Goal: Task Accomplishment & Management: Manage account settings

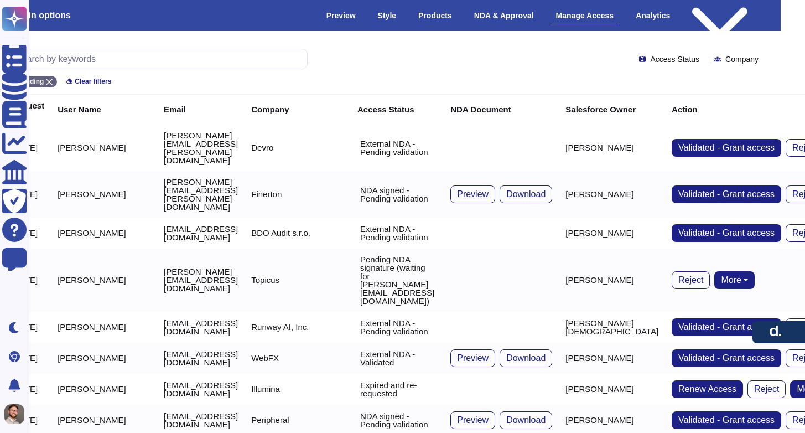
scroll to position [0, 274]
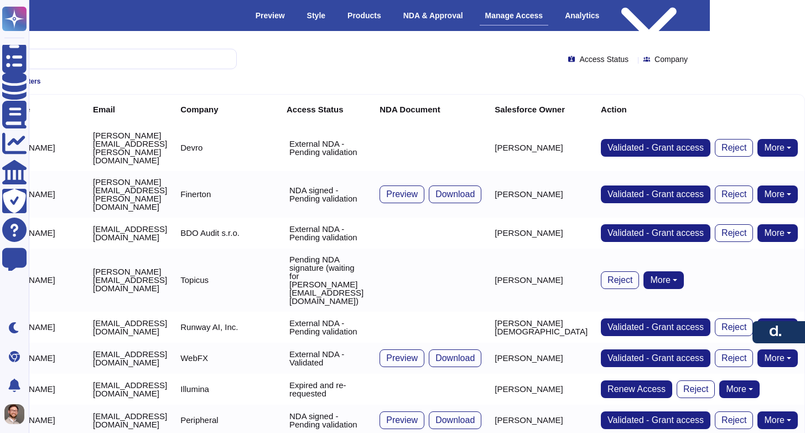
click at [790, 139] on button "More" at bounding box center [778, 148] width 40 height 18
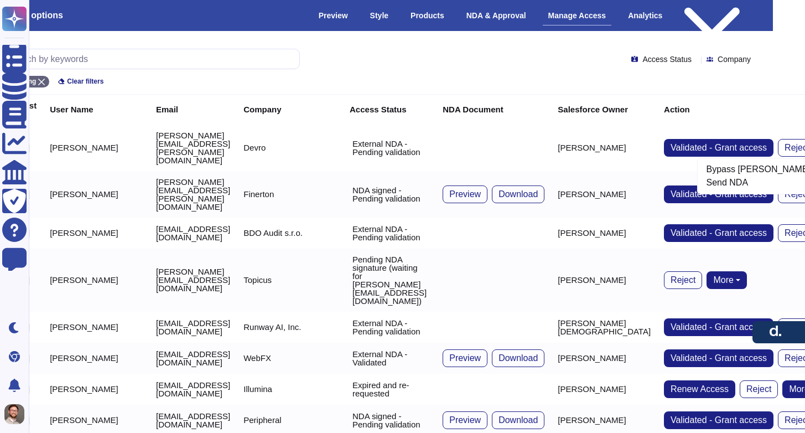
scroll to position [0, 0]
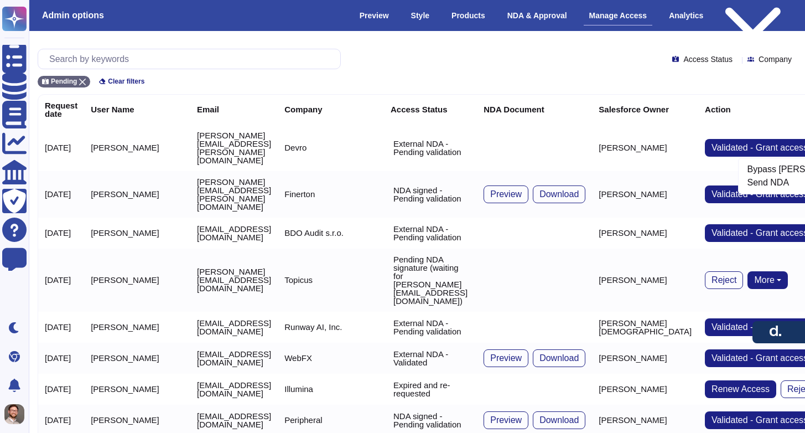
click at [227, 130] on td "gavin.bell@devro.com" at bounding box center [233, 148] width 87 height 46
click at [229, 135] on td "gavin.bell@devro.com" at bounding box center [233, 148] width 87 height 46
click at [120, 136] on td "Gavin Bell" at bounding box center [137, 148] width 106 height 46
click at [206, 134] on td "gavin.bell@devro.com" at bounding box center [233, 148] width 87 height 46
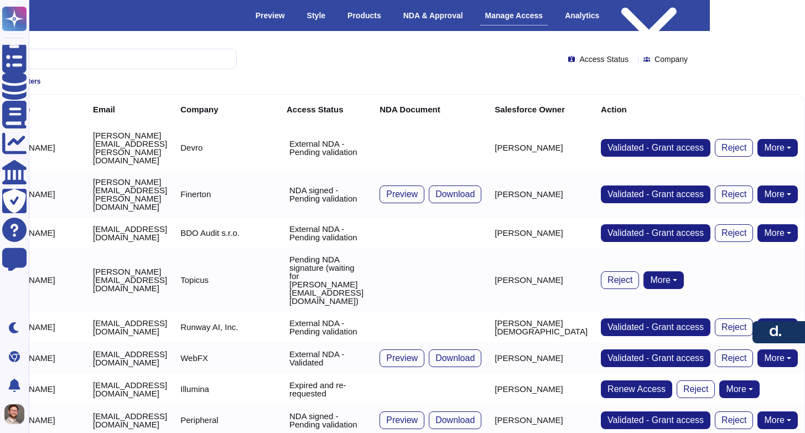
scroll to position [0, 274]
click at [781, 139] on button "More" at bounding box center [778, 148] width 40 height 18
click at [373, 132] on td "External NDA - Pending validation" at bounding box center [326, 148] width 93 height 46
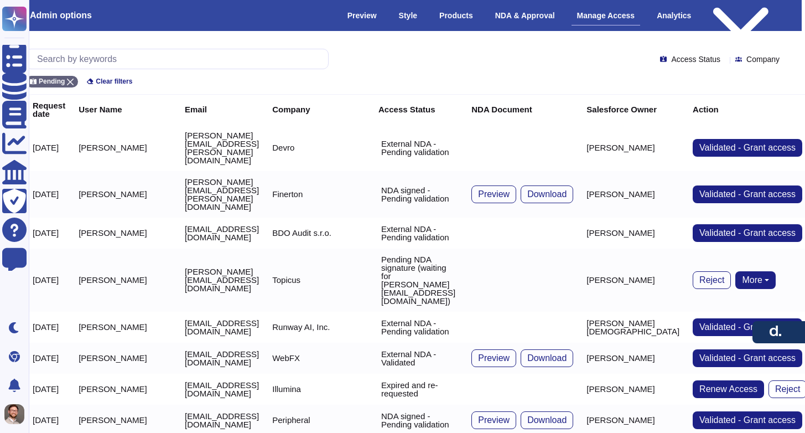
scroll to position [0, 0]
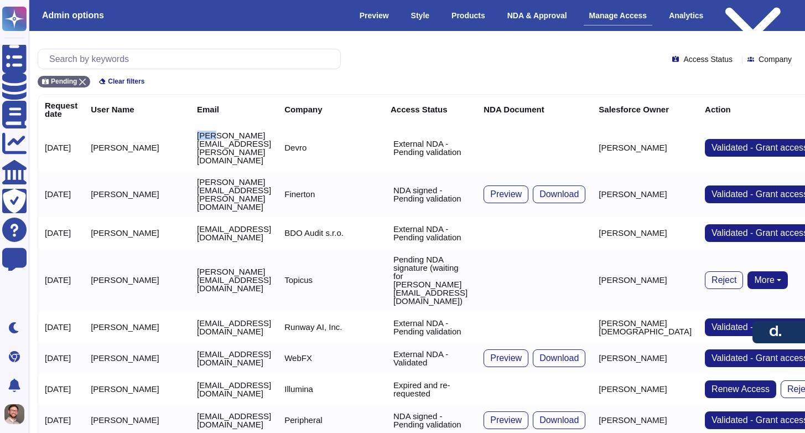
click at [190, 134] on td "gavin.bell@devro.com" at bounding box center [233, 148] width 87 height 46
click at [190, 137] on td "gavin.bell@devro.com" at bounding box center [233, 148] width 87 height 46
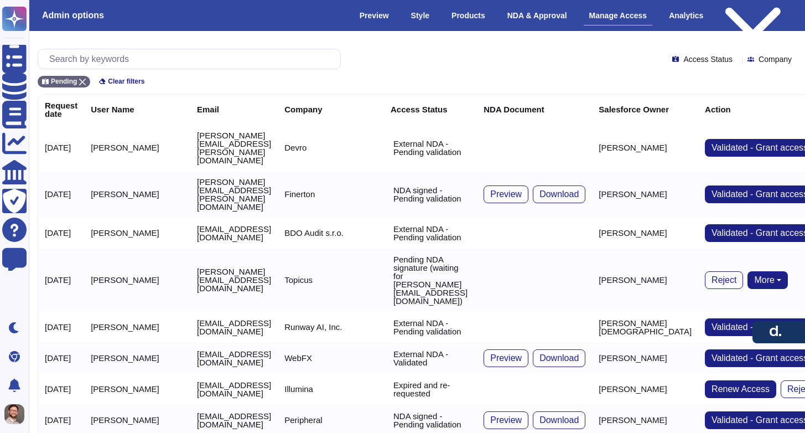
click at [55, 139] on td "2025-10-09" at bounding box center [61, 148] width 46 height 46
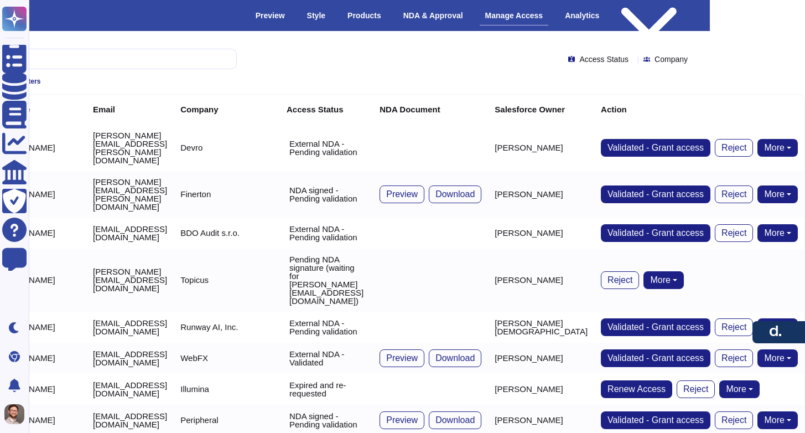
scroll to position [0, 274]
click at [457, 135] on td at bounding box center [430, 148] width 115 height 46
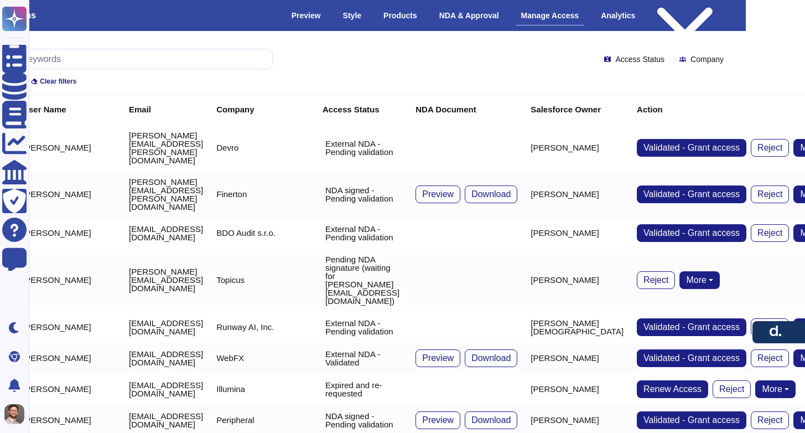
scroll to position [0, 0]
